Goal: Use online tool/utility: Utilize a website feature to perform a specific function

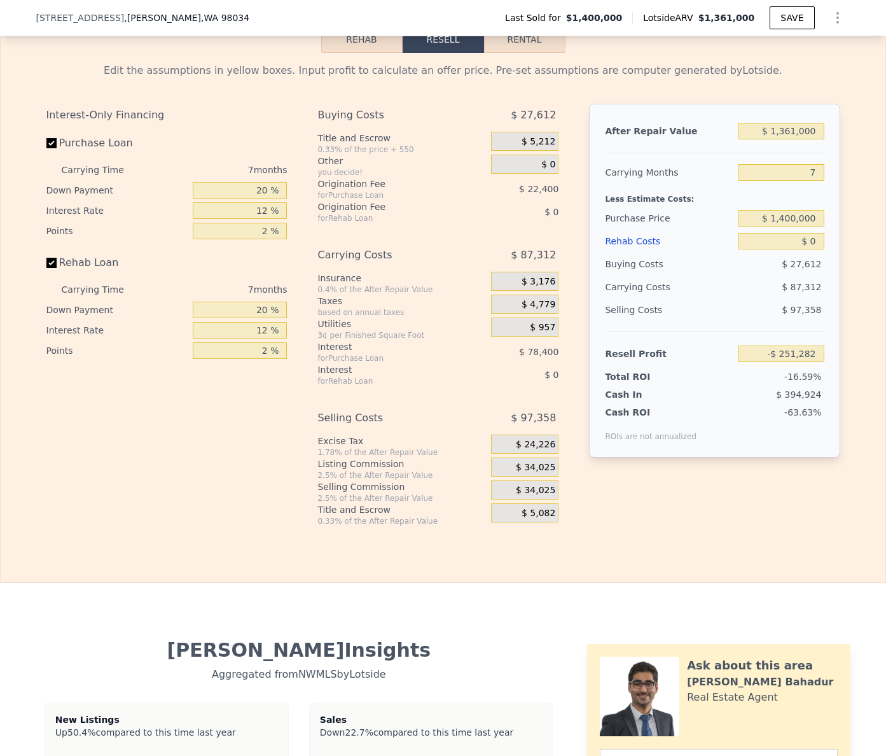
scroll to position [2062, 0]
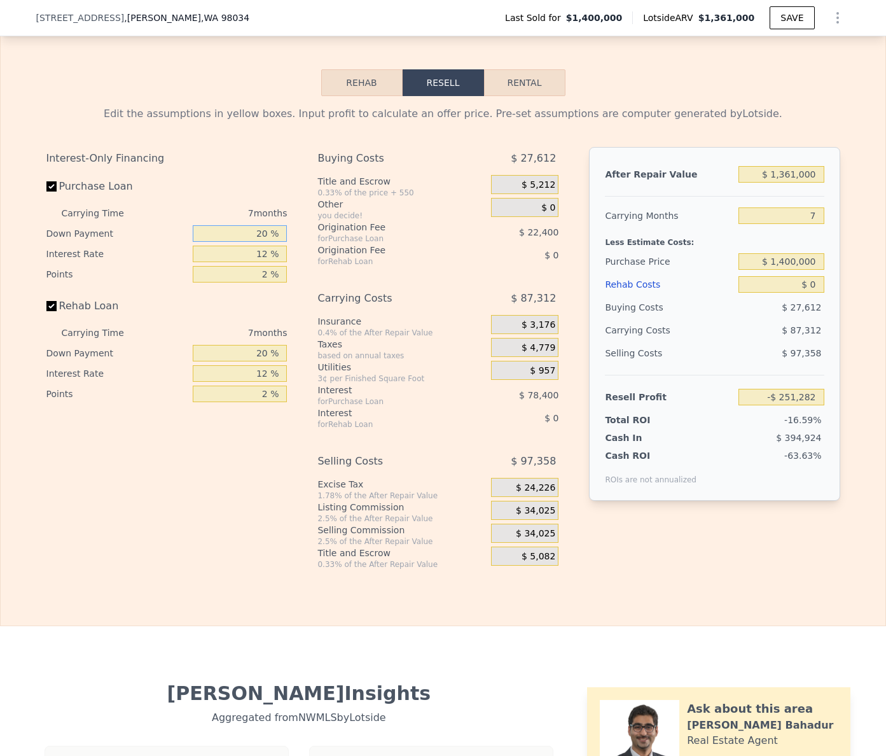
click at [260, 230] on input "20 %" at bounding box center [240, 233] width 94 height 17
type input "0 %"
type input "-$ 276,482"
type input "0 %"
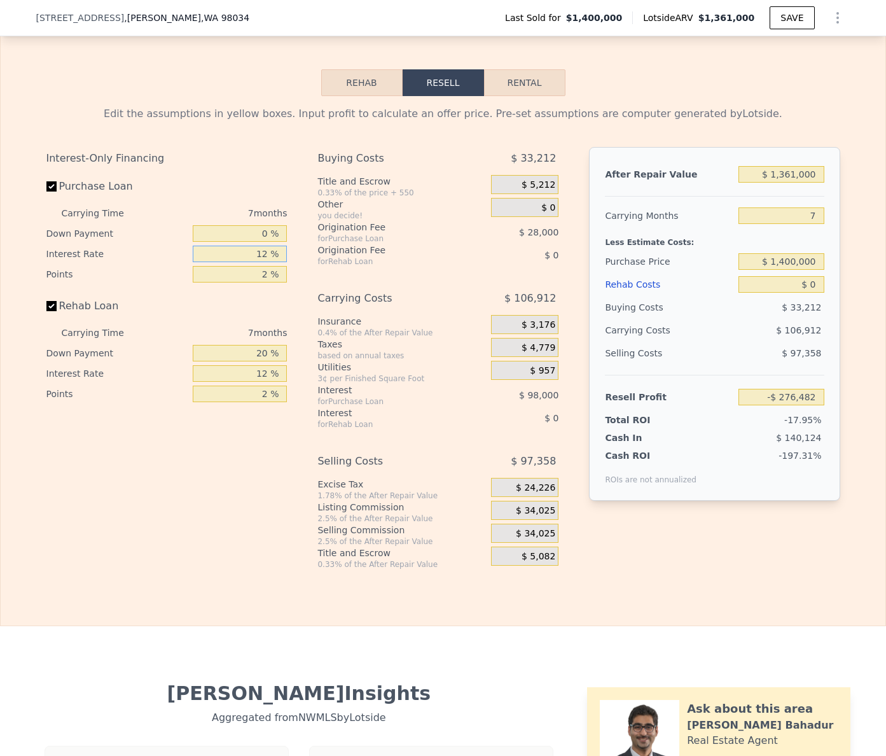
click at [249, 251] on input "12 %" at bounding box center [240, 254] width 94 height 17
click at [263, 352] on input "20 %" at bounding box center [240, 353] width 94 height 17
type input "0 %"
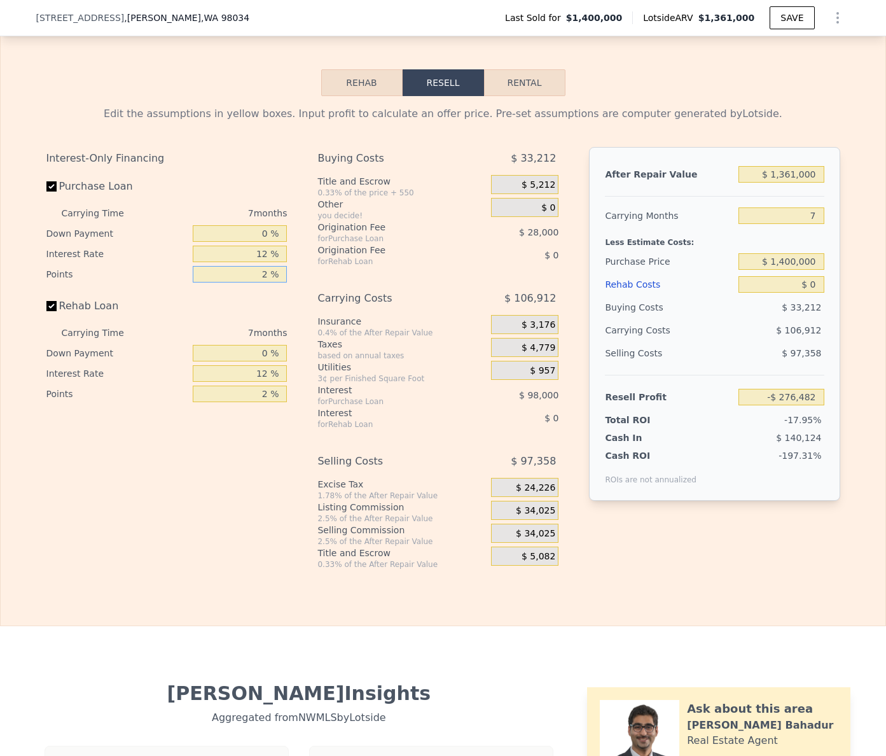
click at [254, 277] on input "2 %" at bounding box center [240, 274] width 94 height 17
type input "1 %"
type input "-$ 262,482"
type input "1 %"
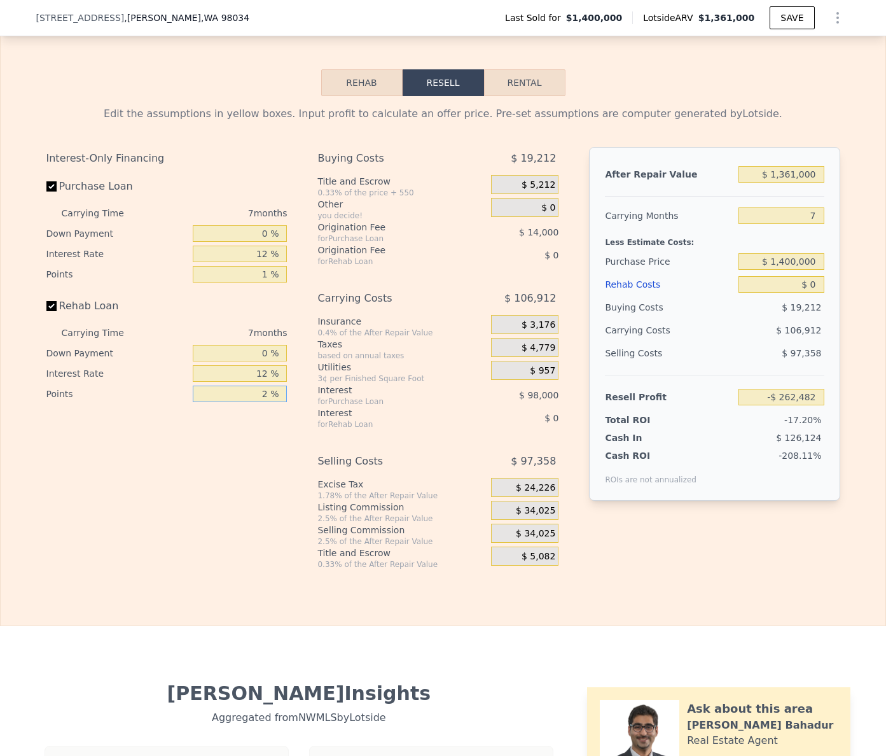
click at [265, 394] on input "2 %" at bounding box center [240, 393] width 94 height 17
type input "1 %"
click at [258, 253] on input "12 %" at bounding box center [240, 254] width 94 height 17
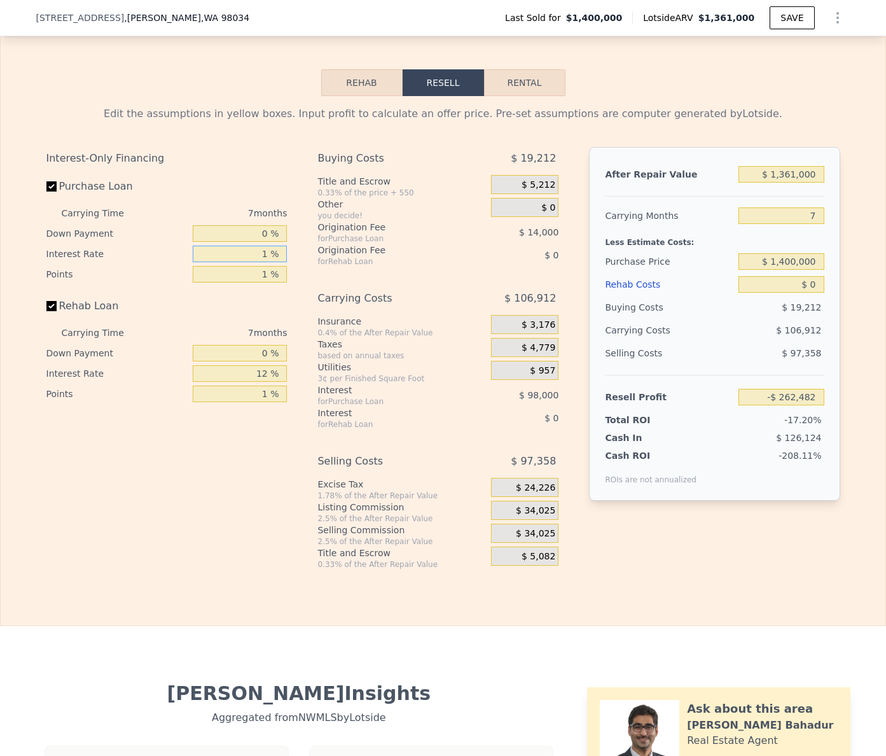
type input "10 %"
type input "-$ 246,151"
type input "10.5 %"
type input "-$ 250,232"
type input "10.5 %"
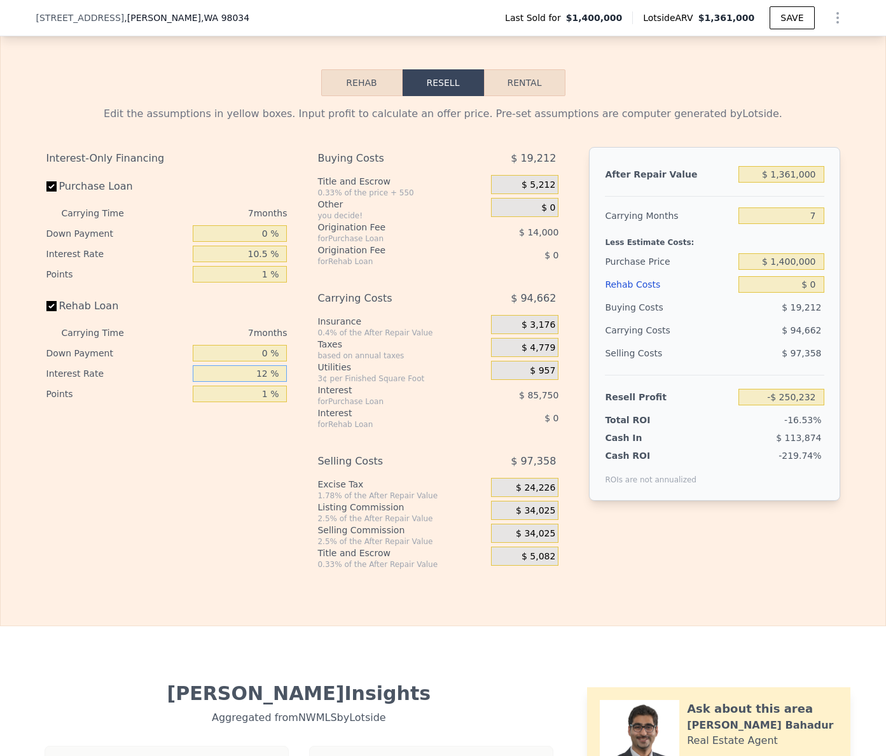
click at [256, 371] on input "12 %" at bounding box center [240, 373] width 94 height 17
click at [255, 371] on input "12 %" at bounding box center [240, 373] width 94 height 17
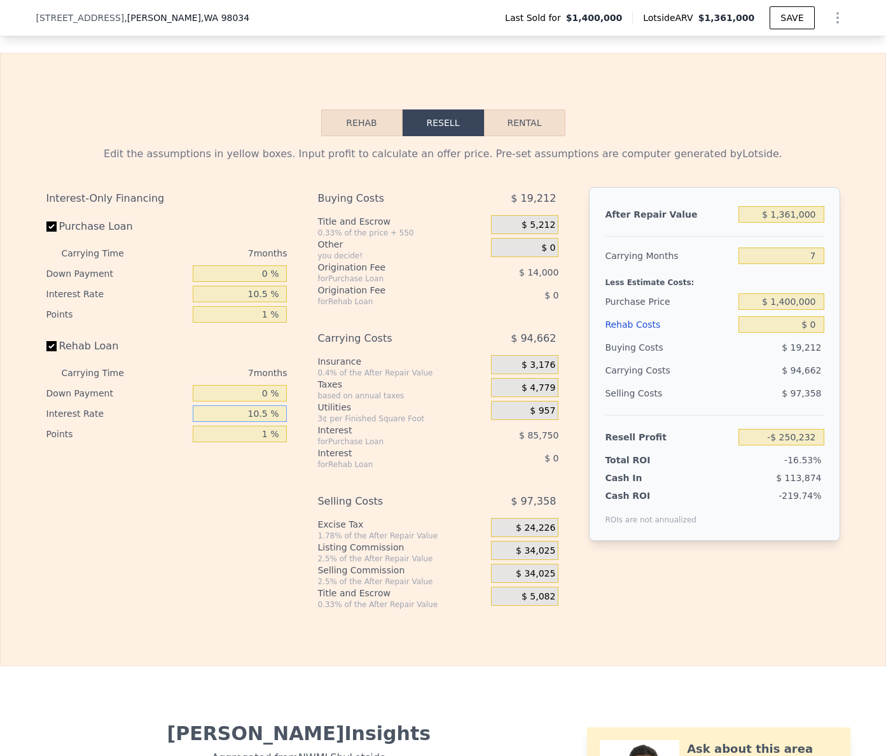
scroll to position [2021, 0]
type input "10.5 %"
click at [693, 576] on div "After Repair Value $ 1,361,000 Carrying Months 7 Less Estimate Costs: Purchase …" at bounding box center [714, 389] width 251 height 402
click at [779, 215] on input "$ 1,361,000" at bounding box center [781, 215] width 85 height 17
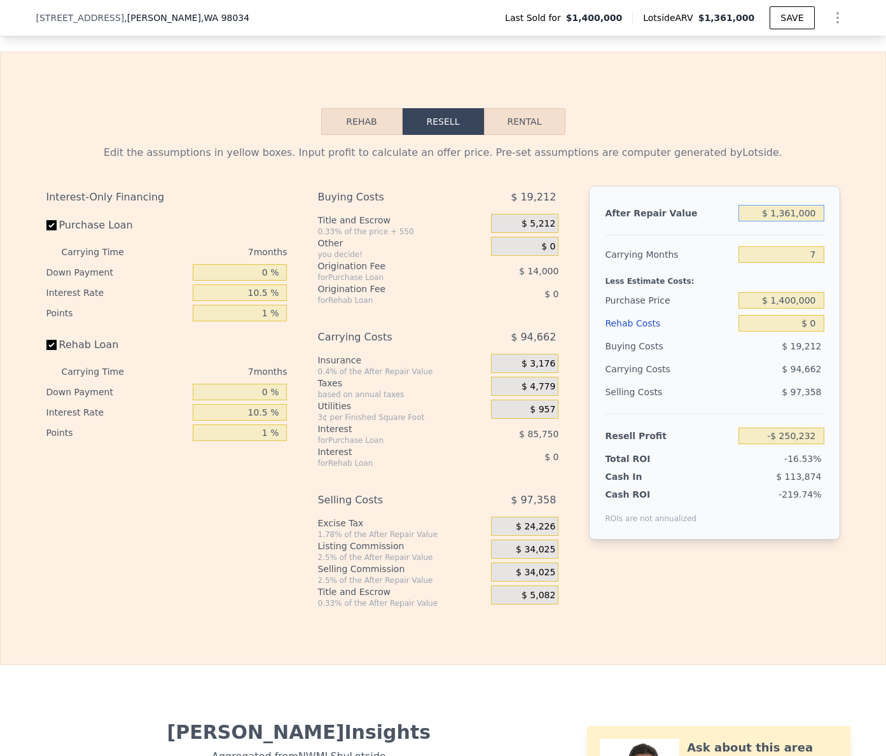
click at [779, 215] on input "$ 1,361,000" at bounding box center [781, 213] width 85 height 17
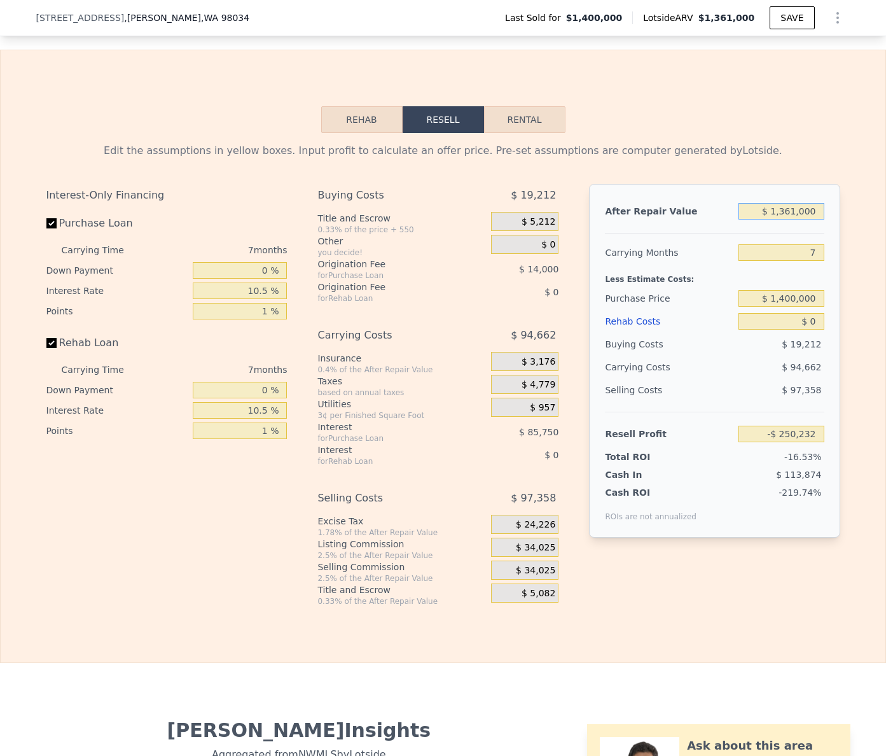
scroll to position [2024, 0]
type input "$ 8"
type input "-$ 1,511,240"
type input "$ 845"
type input "-$ 1,510,465"
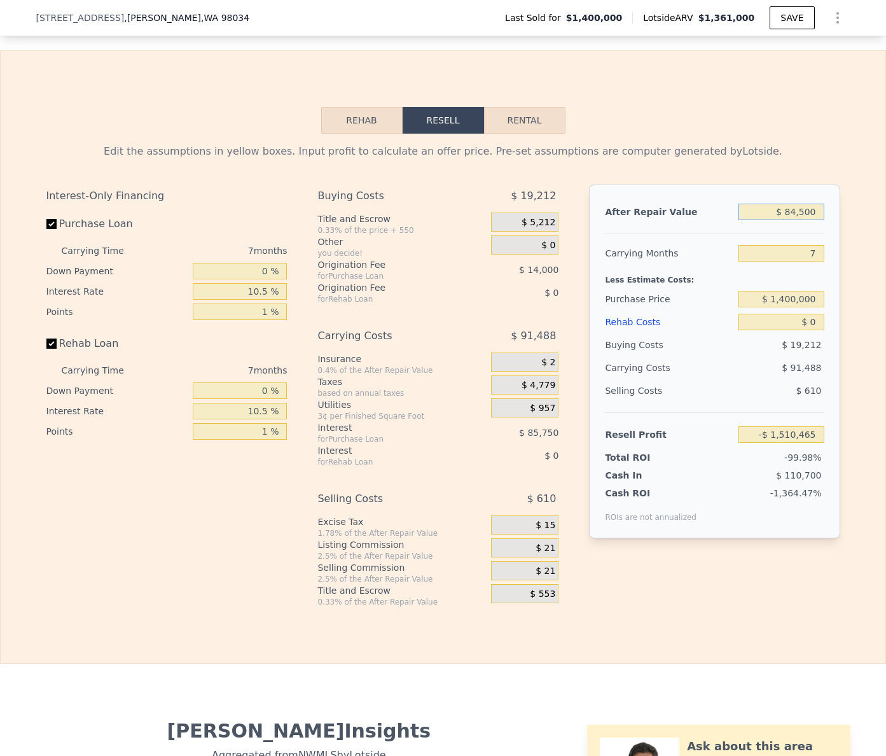
type input "$ 845,000"
type input "-$ 728,325"
type input "$ 845,000"
click at [810, 249] on input "7" at bounding box center [781, 253] width 85 height 17
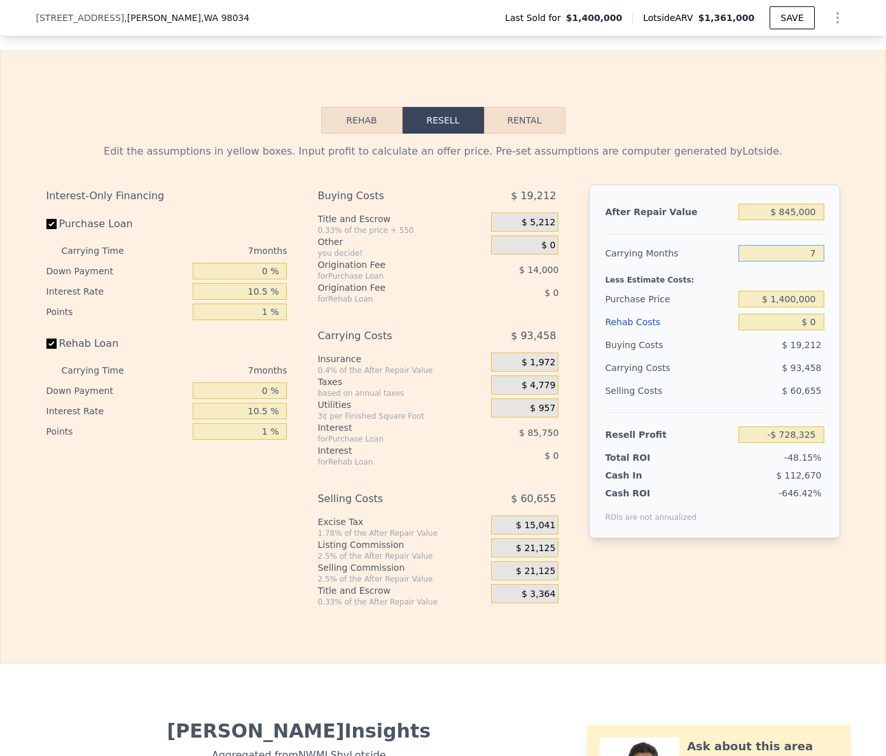
scroll to position [2027, 0]
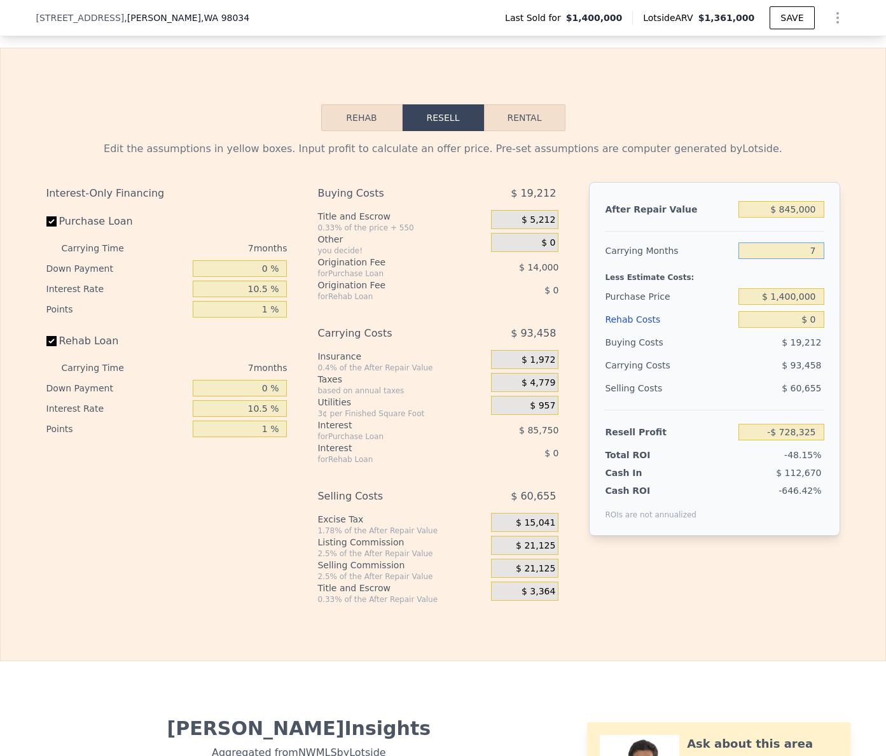
type input "3"
type input "-$ 674,920"
type input "3"
click at [792, 301] on input "$ 1,400,000" at bounding box center [781, 296] width 85 height 17
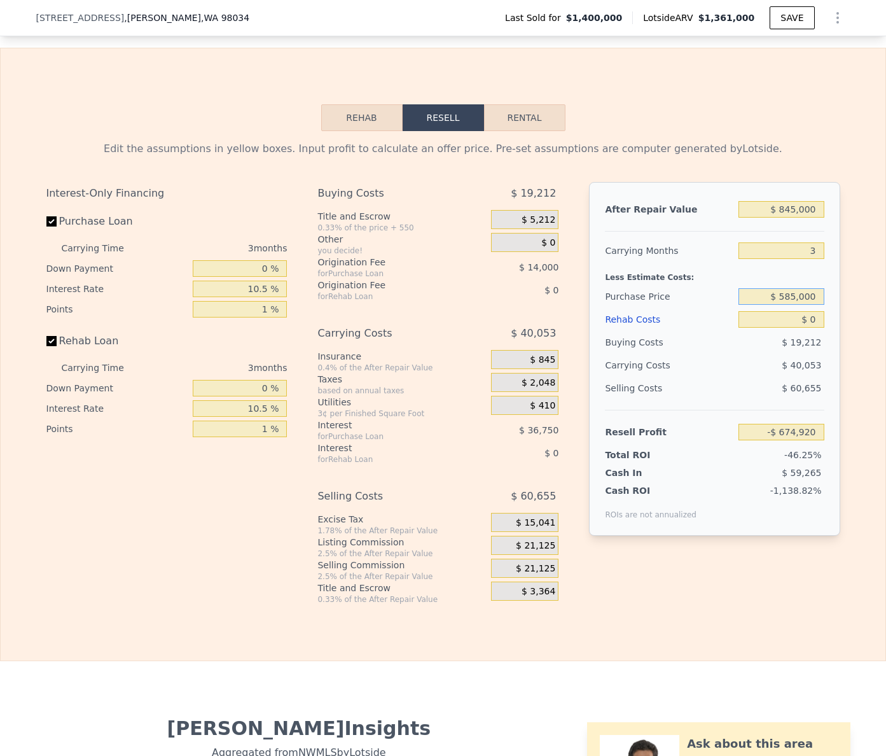
type input "$ 585,000"
click at [816, 319] on input "$ 0" at bounding box center [781, 319] width 85 height 17
type input "$ 172,337"
click at [816, 319] on input "$ 0" at bounding box center [781, 319] width 85 height 17
type input "$ 11"
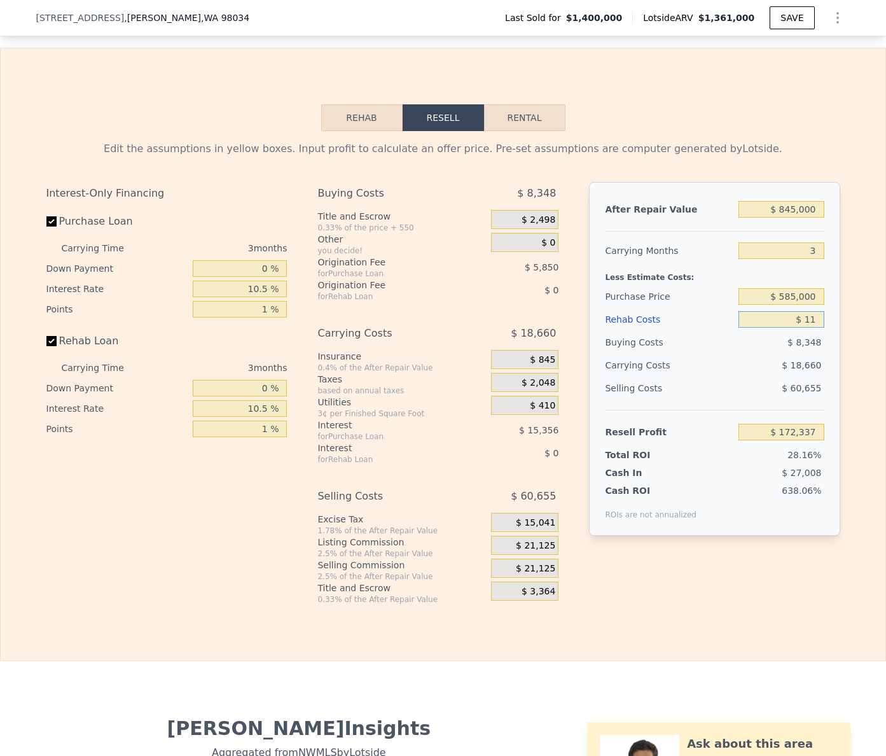
type input "$ 172,326"
type input "$ 11,000"
type input "$ 160,939"
type input "$ 110,000"
type input "$ 58,351"
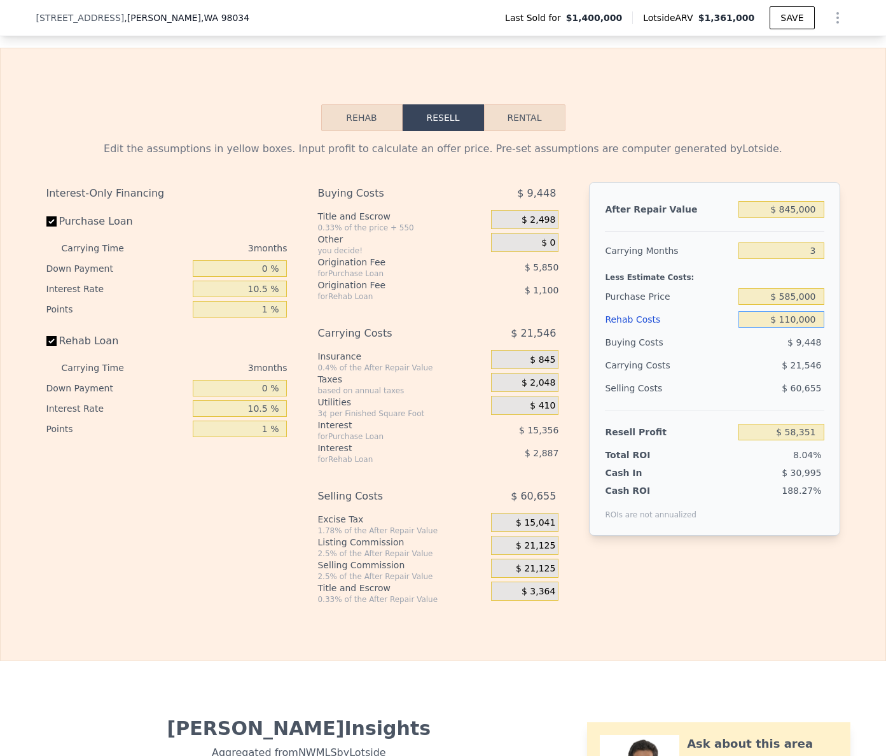
type input "$ 110,000"
click at [839, 350] on div "After Repair Value $ 845,000 Carrying Months 3 Less Estimate Costs: Purchase Pr…" at bounding box center [714, 359] width 251 height 354
type input "$ 1,361,000"
type input "7"
type input "$ 0"
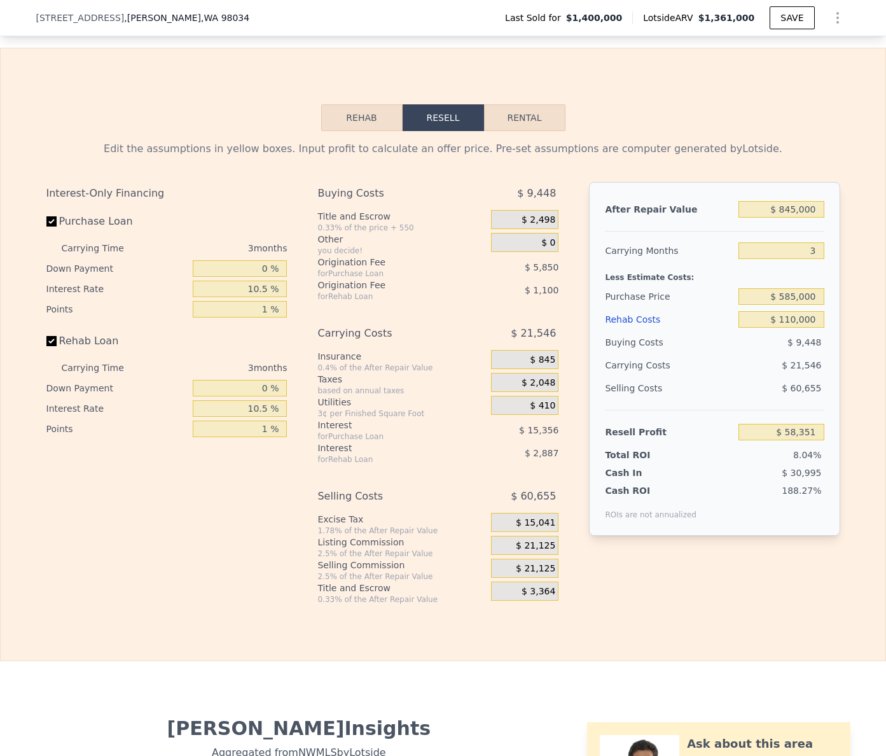
type input "-$ 251,282"
